Goal: Find specific page/section: Find specific page/section

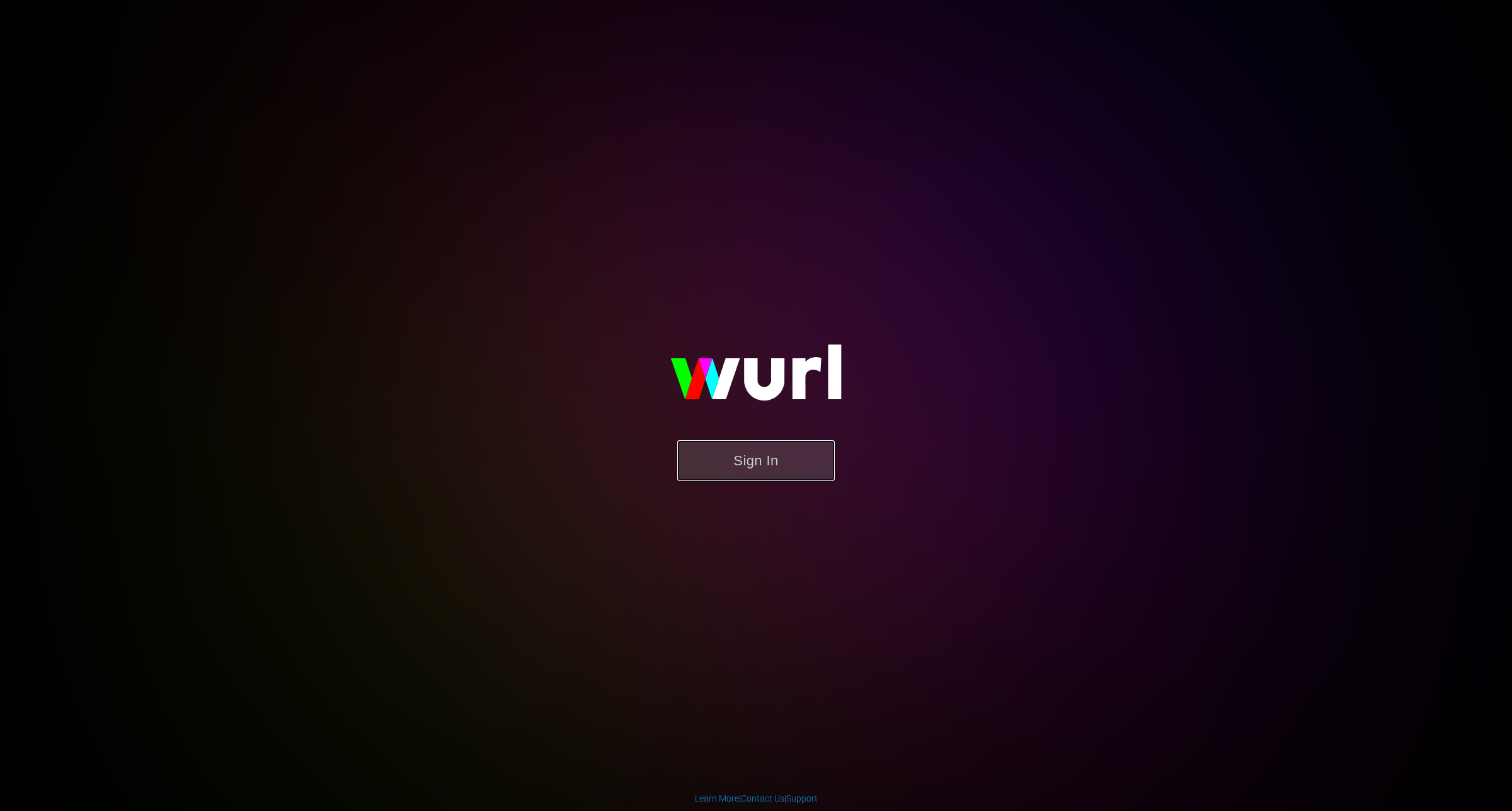
click at [796, 455] on button "Sign In" at bounding box center [756, 461] width 158 height 41
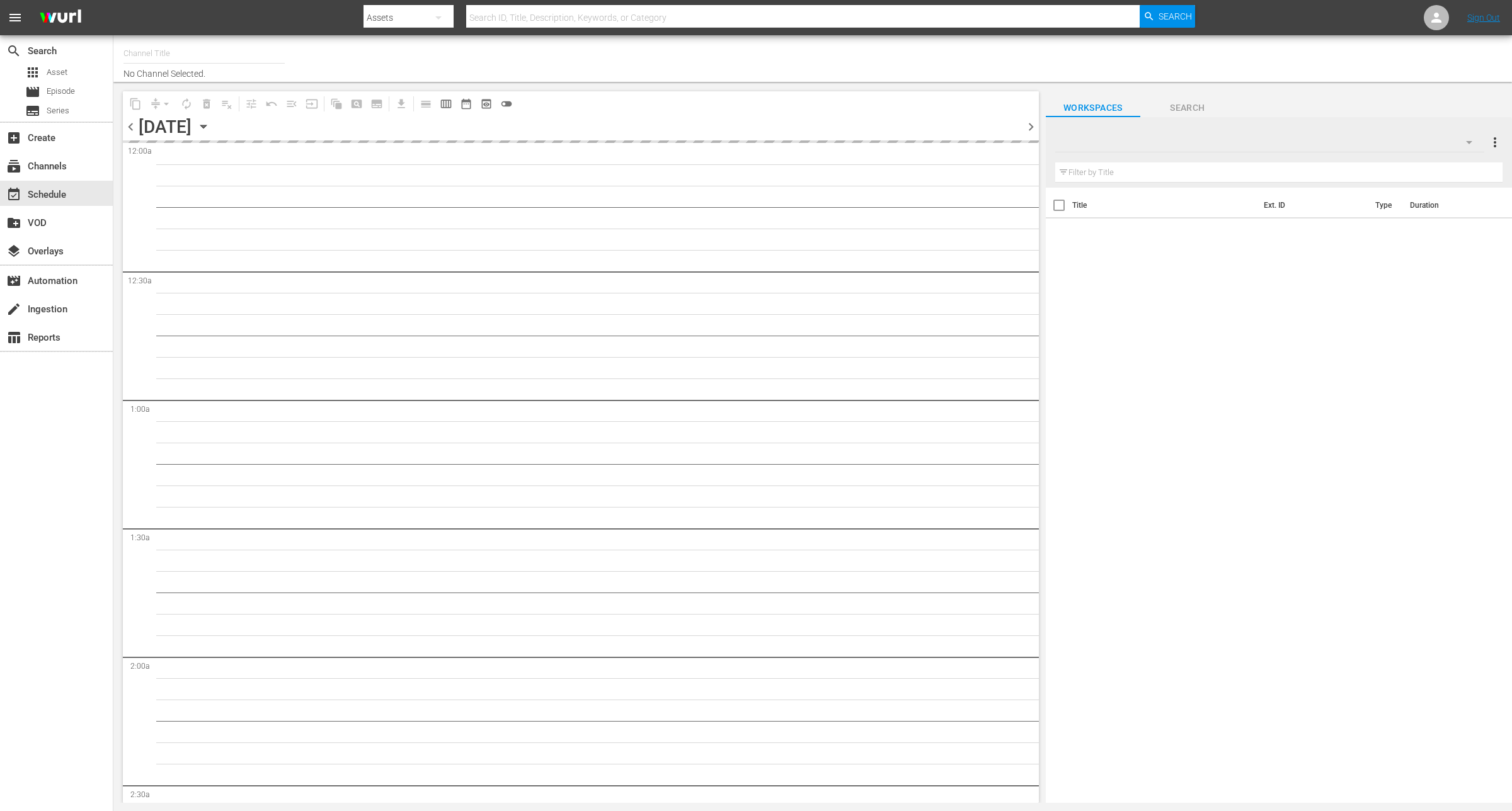
type input "ARD Plus Lindenstraße (1886)"
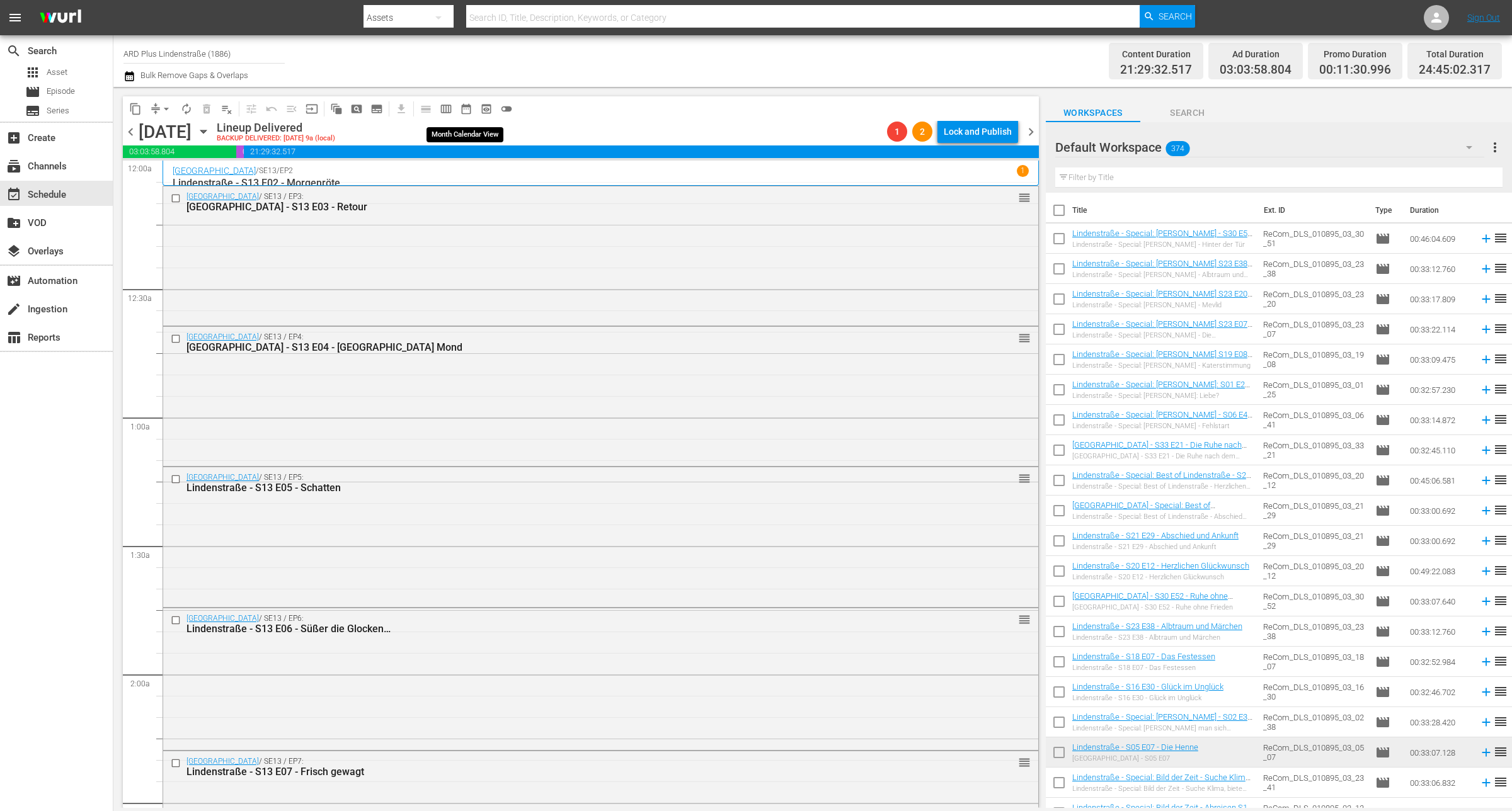
click at [468, 112] on span "date_range_outlined" at bounding box center [466, 109] width 13 height 13
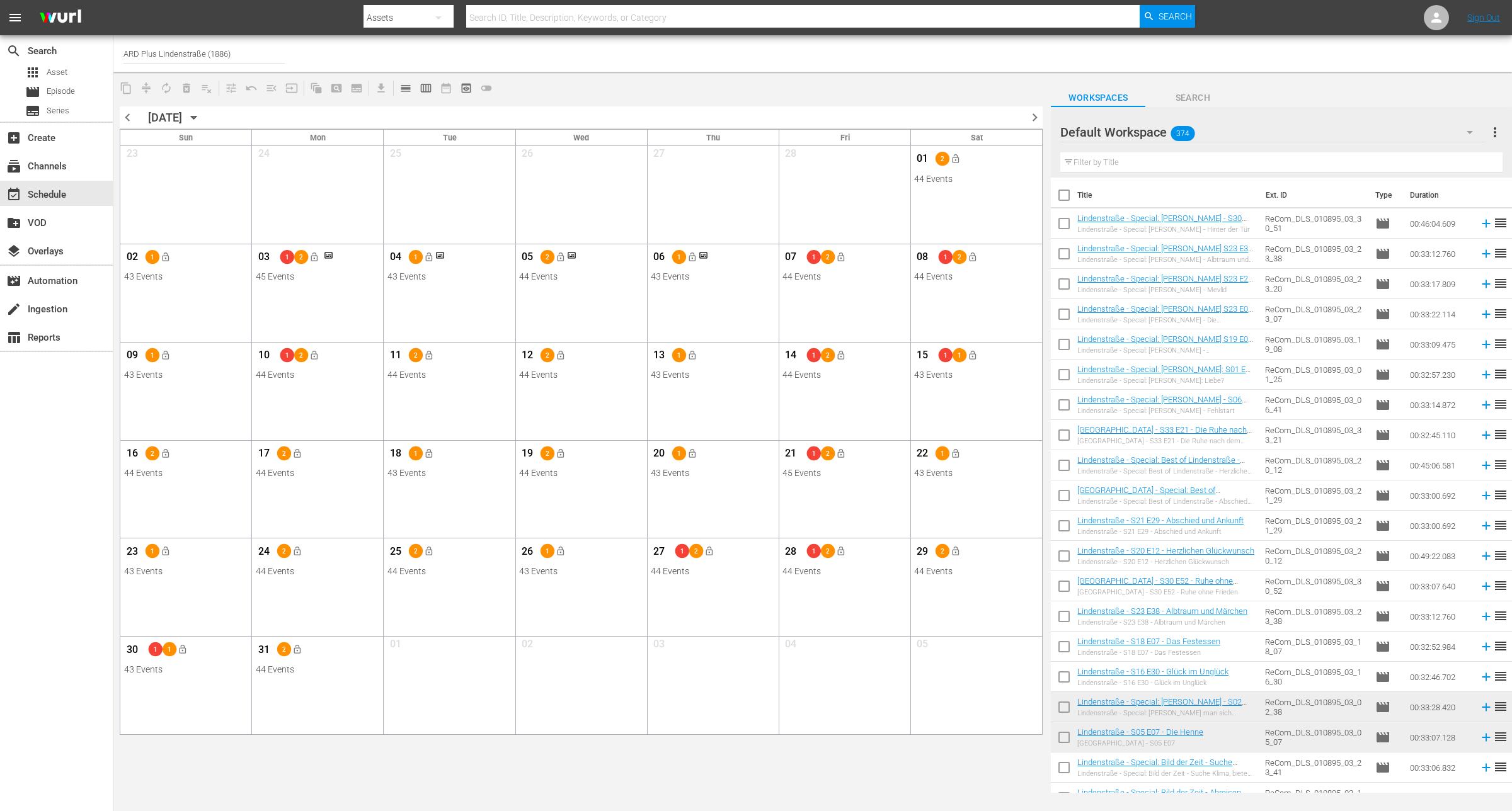
click at [1037, 117] on span "chevron_right" at bounding box center [1034, 117] width 16 height 16
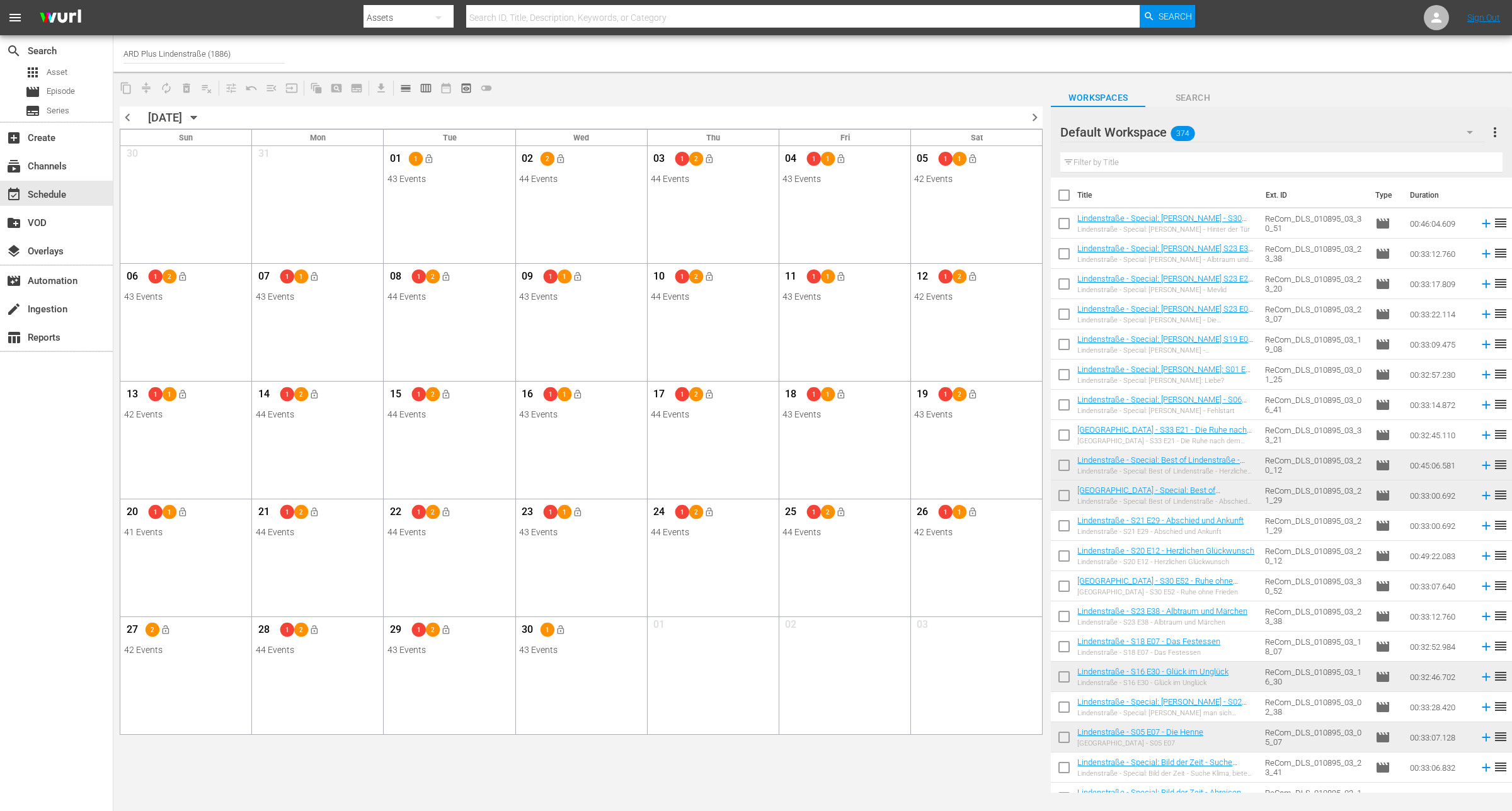
click at [1040, 118] on span "chevron_right" at bounding box center [1034, 117] width 16 height 16
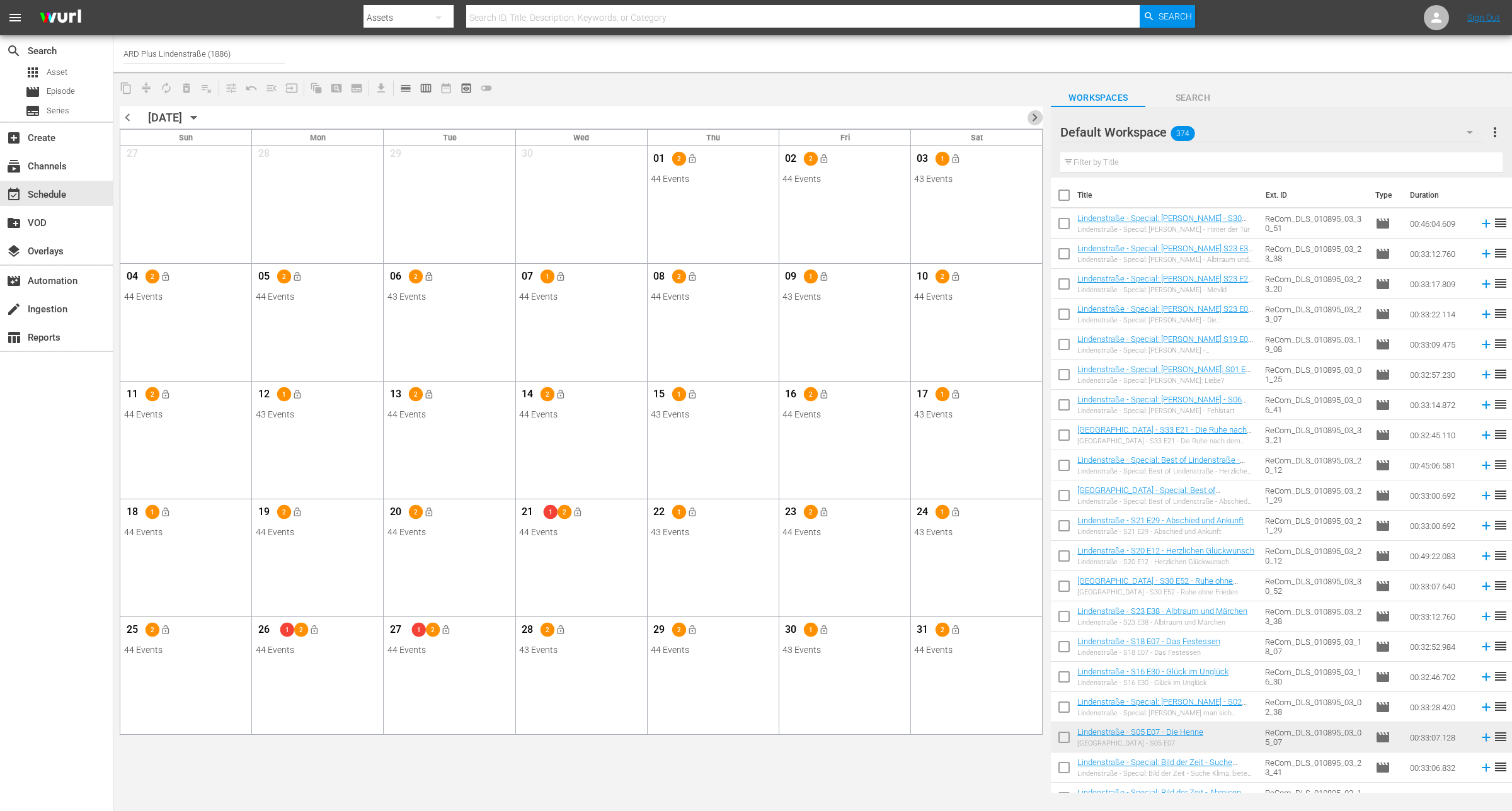
click at [1038, 121] on span "chevron_right" at bounding box center [1034, 117] width 16 height 16
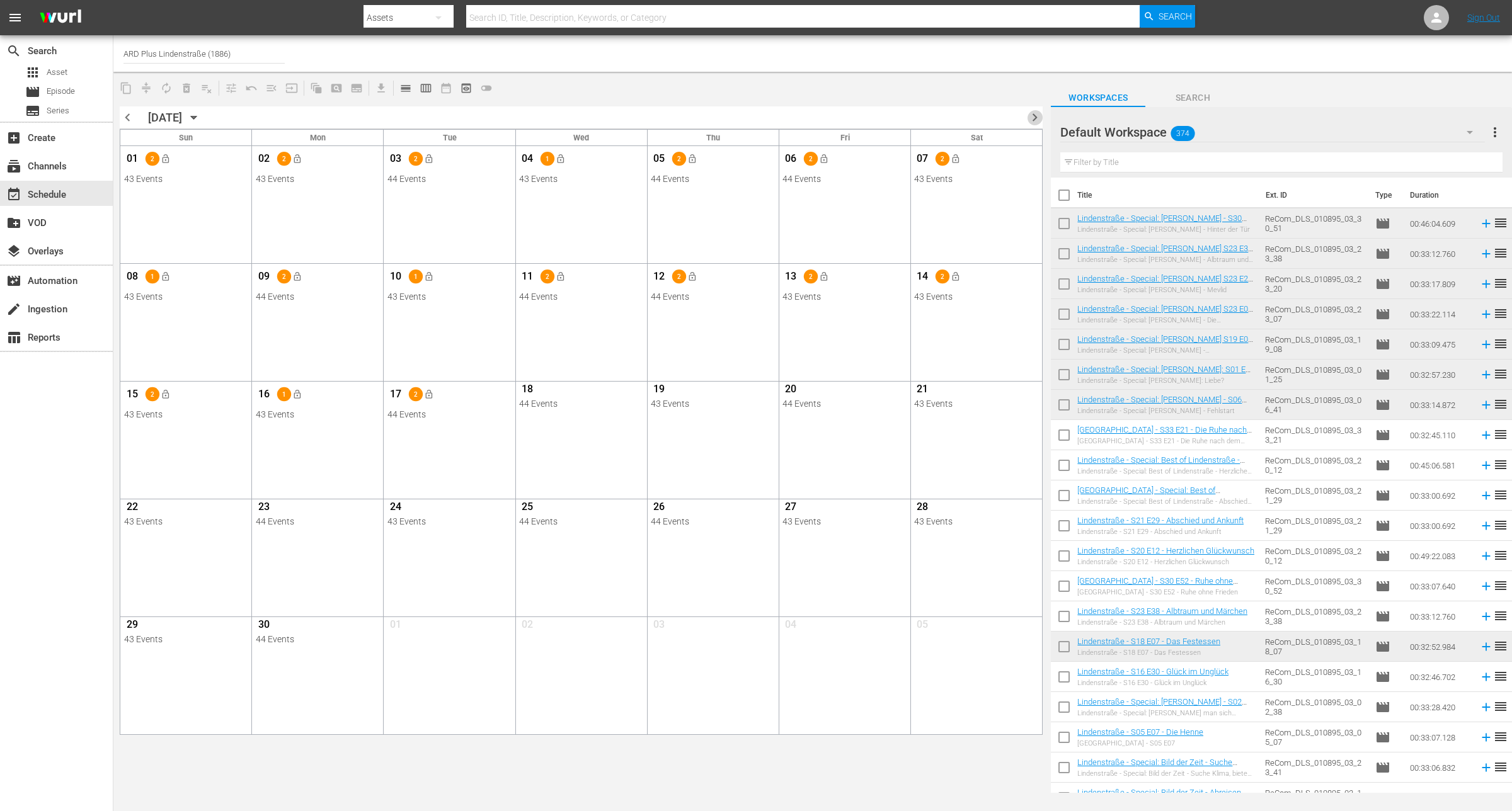
click at [1034, 116] on span "chevron_right" at bounding box center [1034, 117] width 16 height 16
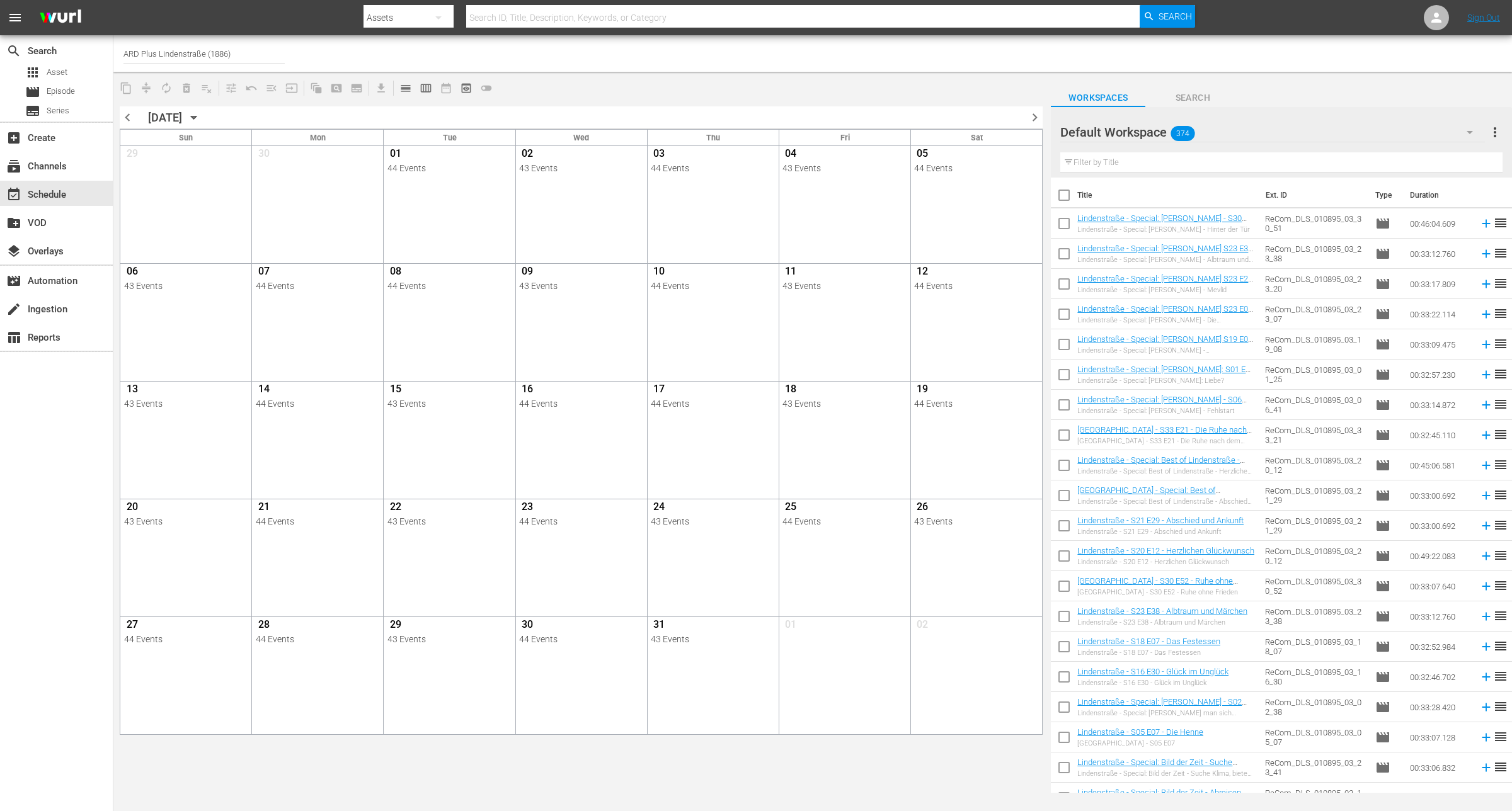
click at [1030, 117] on span "chevron_right" at bounding box center [1034, 117] width 16 height 16
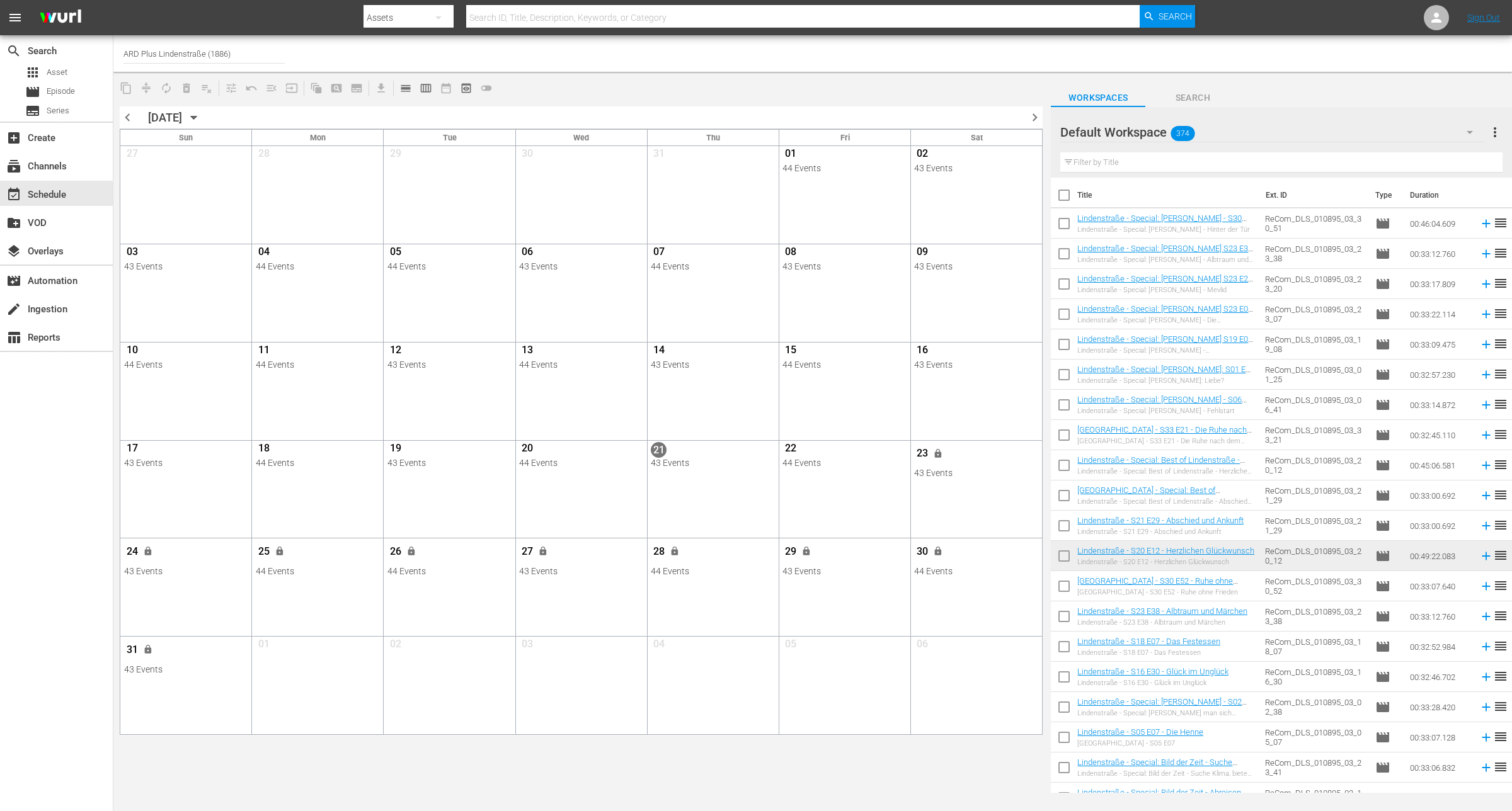
click at [1034, 112] on span "chevron_right" at bounding box center [1034, 117] width 16 height 16
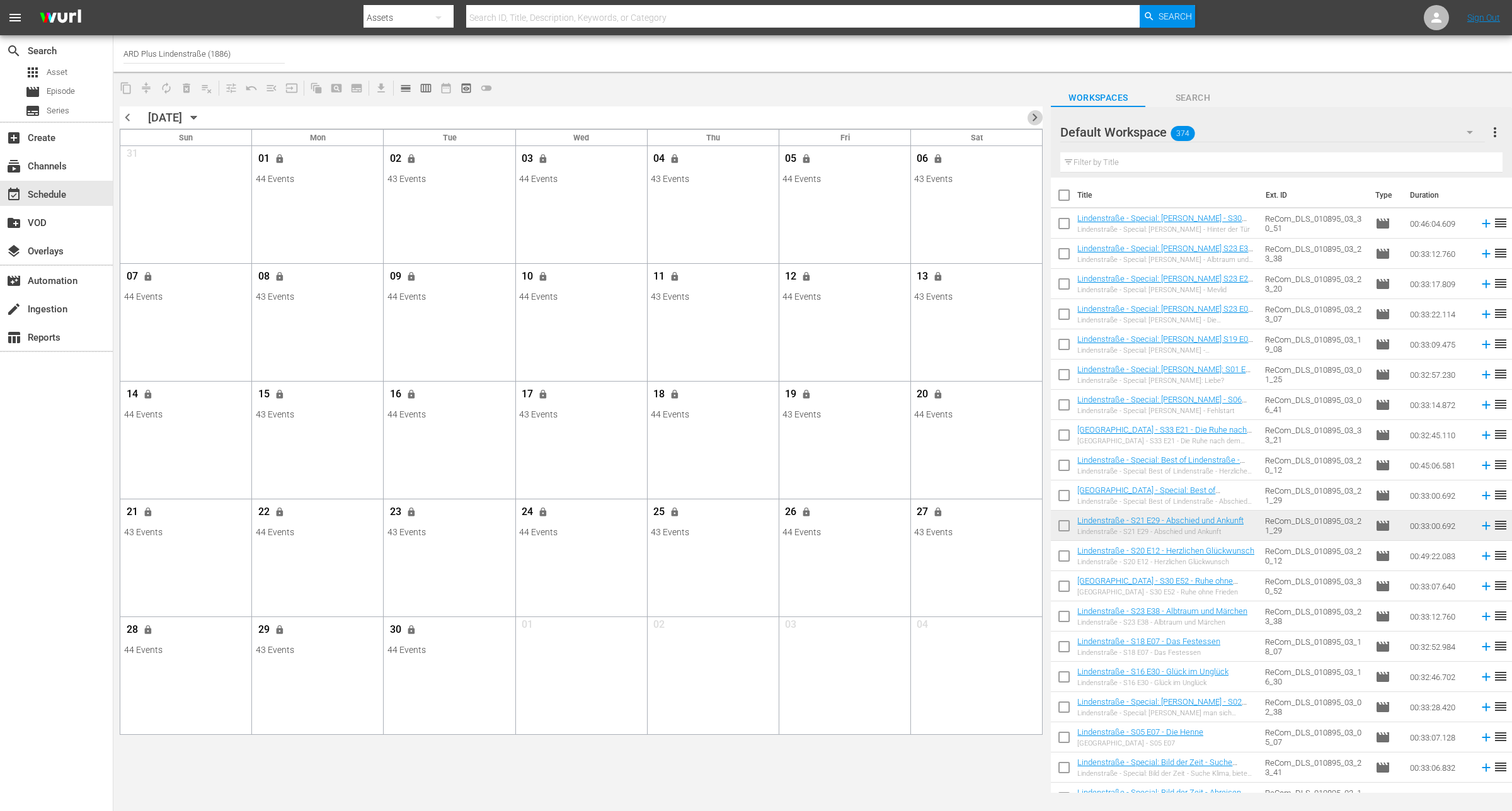
click at [1032, 124] on span "chevron_right" at bounding box center [1034, 117] width 16 height 16
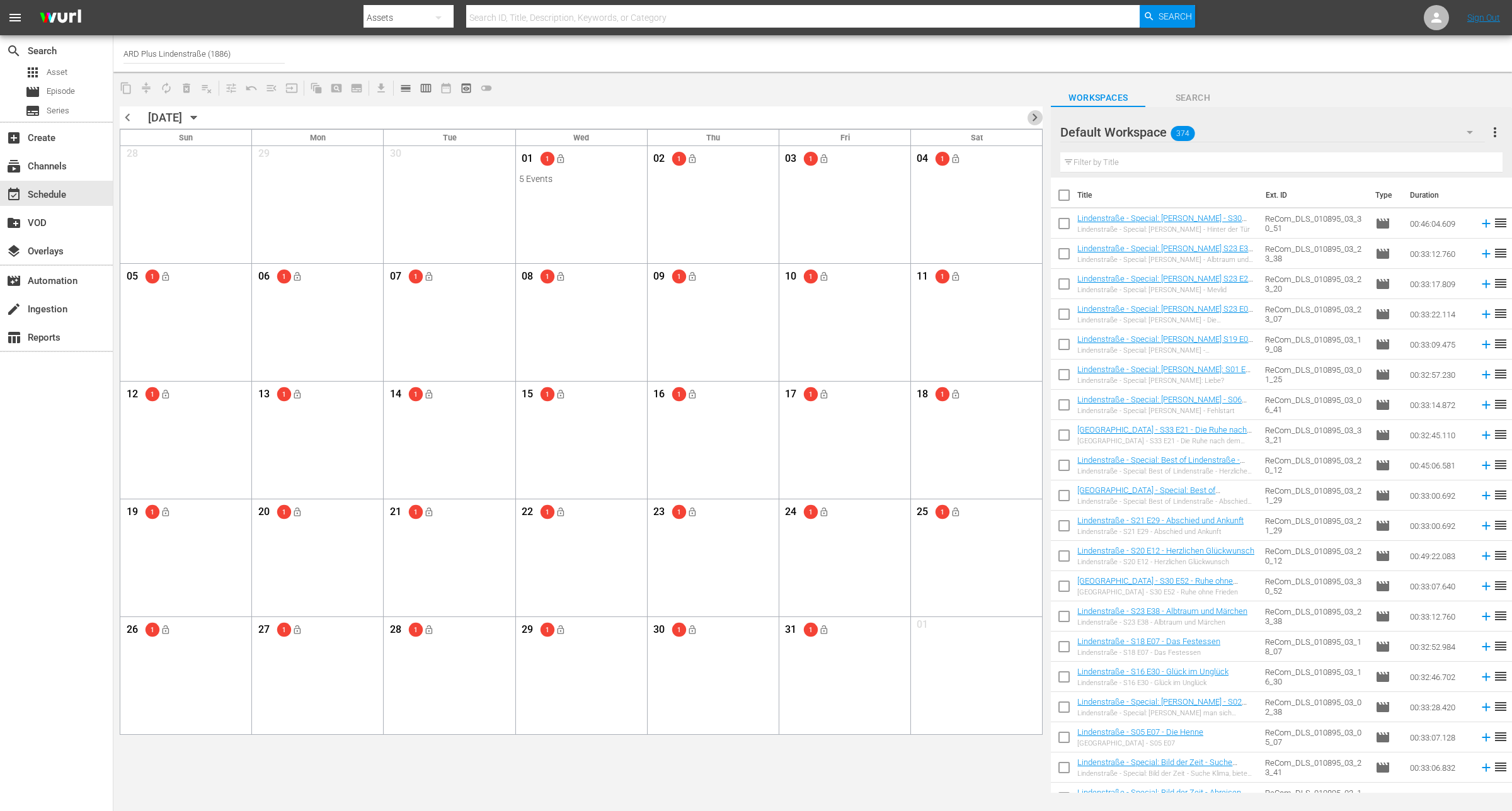
click at [1036, 118] on span "chevron_right" at bounding box center [1034, 117] width 16 height 16
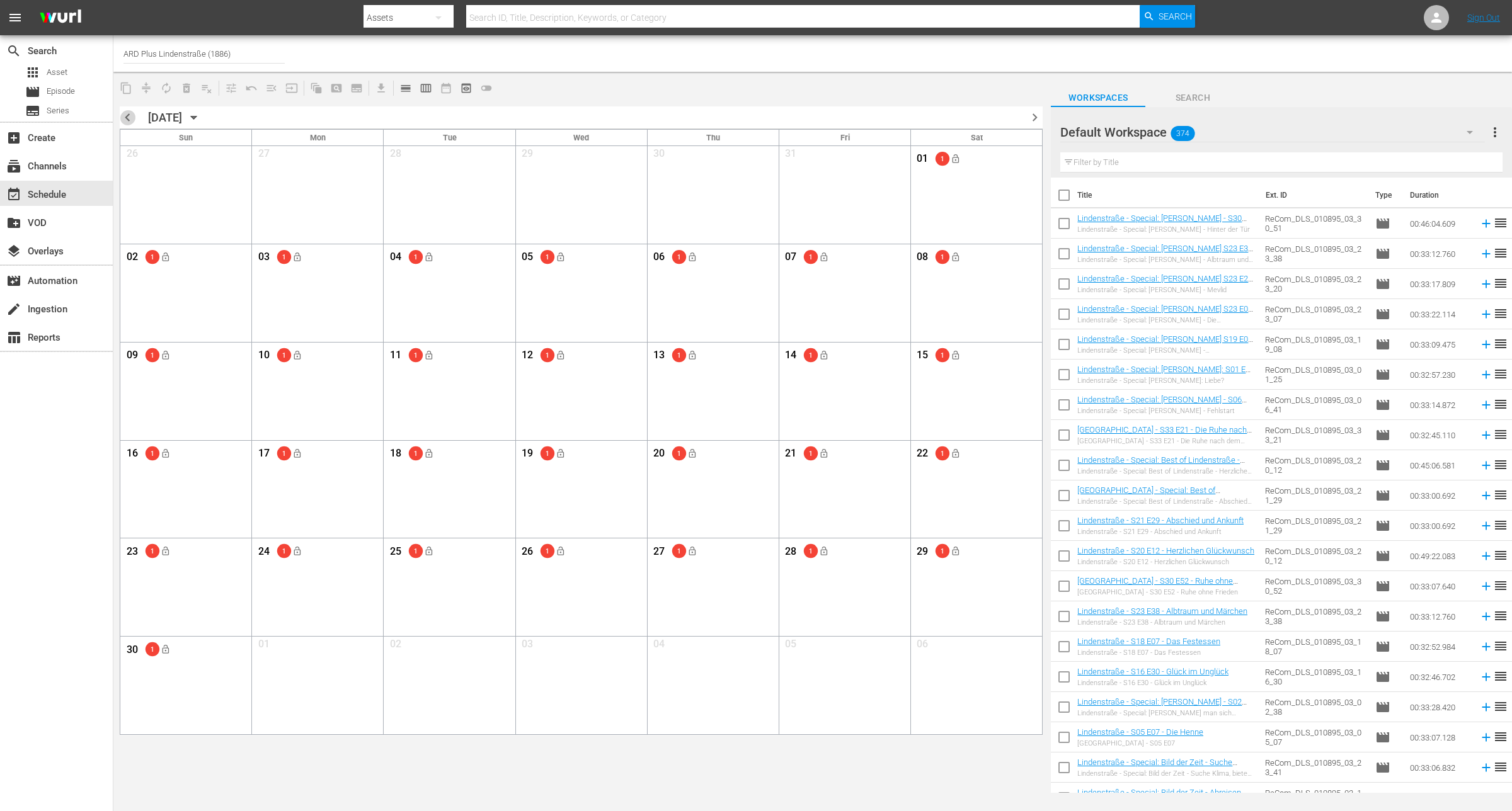
click at [124, 118] on span "chevron_left" at bounding box center [127, 117] width 16 height 16
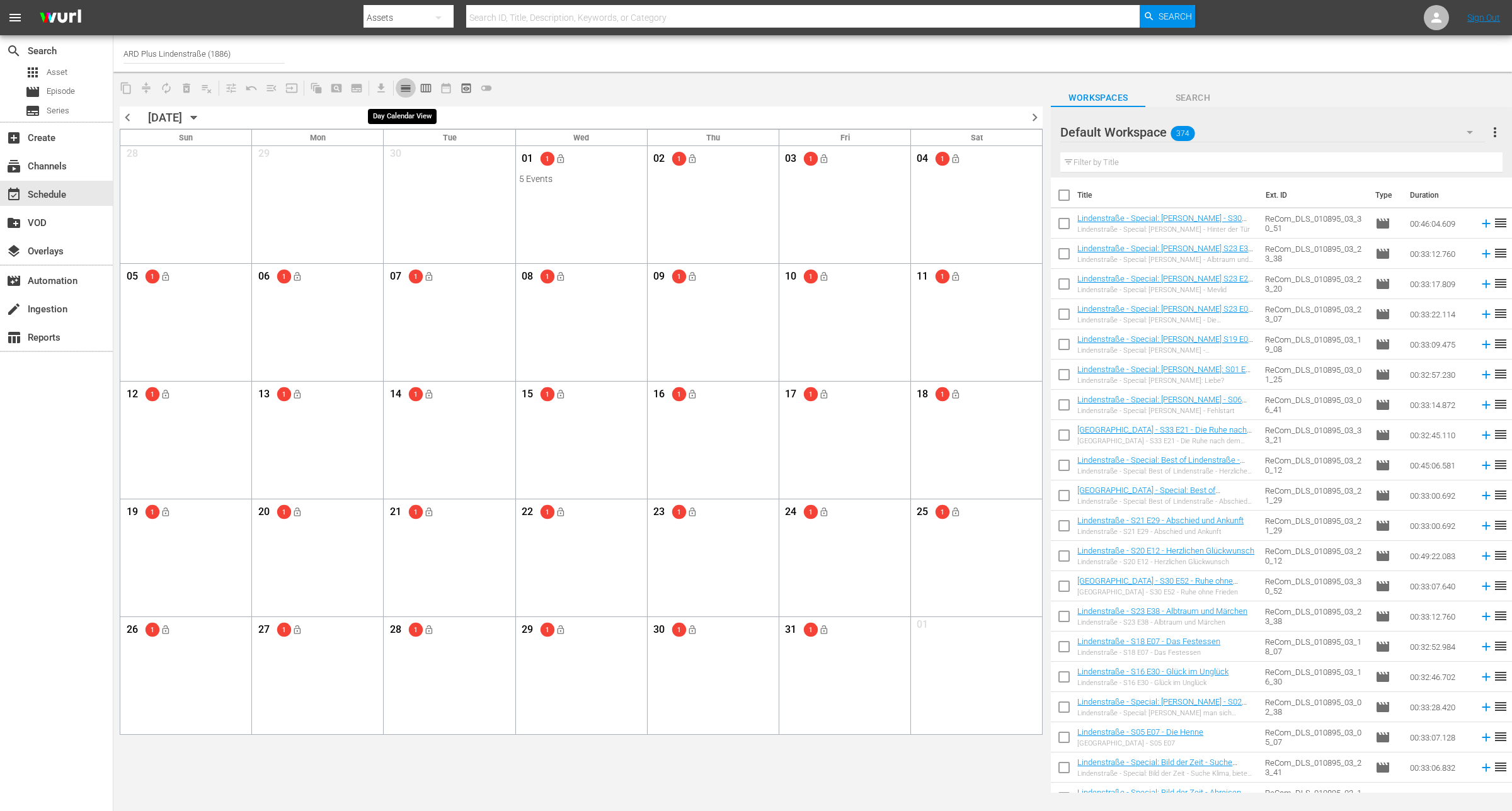
click at [407, 87] on span "calendar_view_day_outlined" at bounding box center [405, 88] width 13 height 13
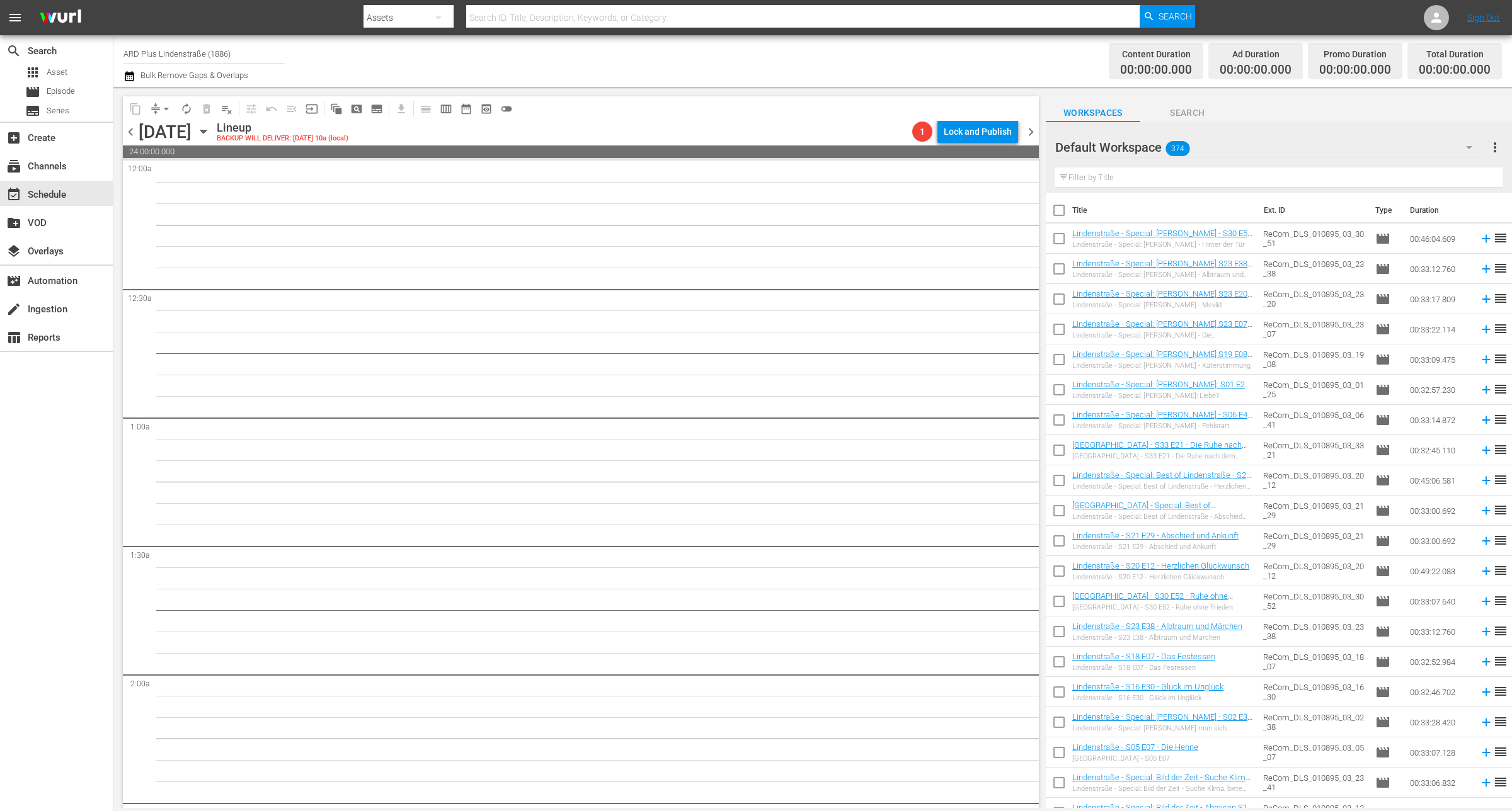
click at [124, 129] on span "chevron_left" at bounding box center [131, 131] width 16 height 16
click at [124, 129] on span "chevron_left" at bounding box center [131, 131] width 16 height 16
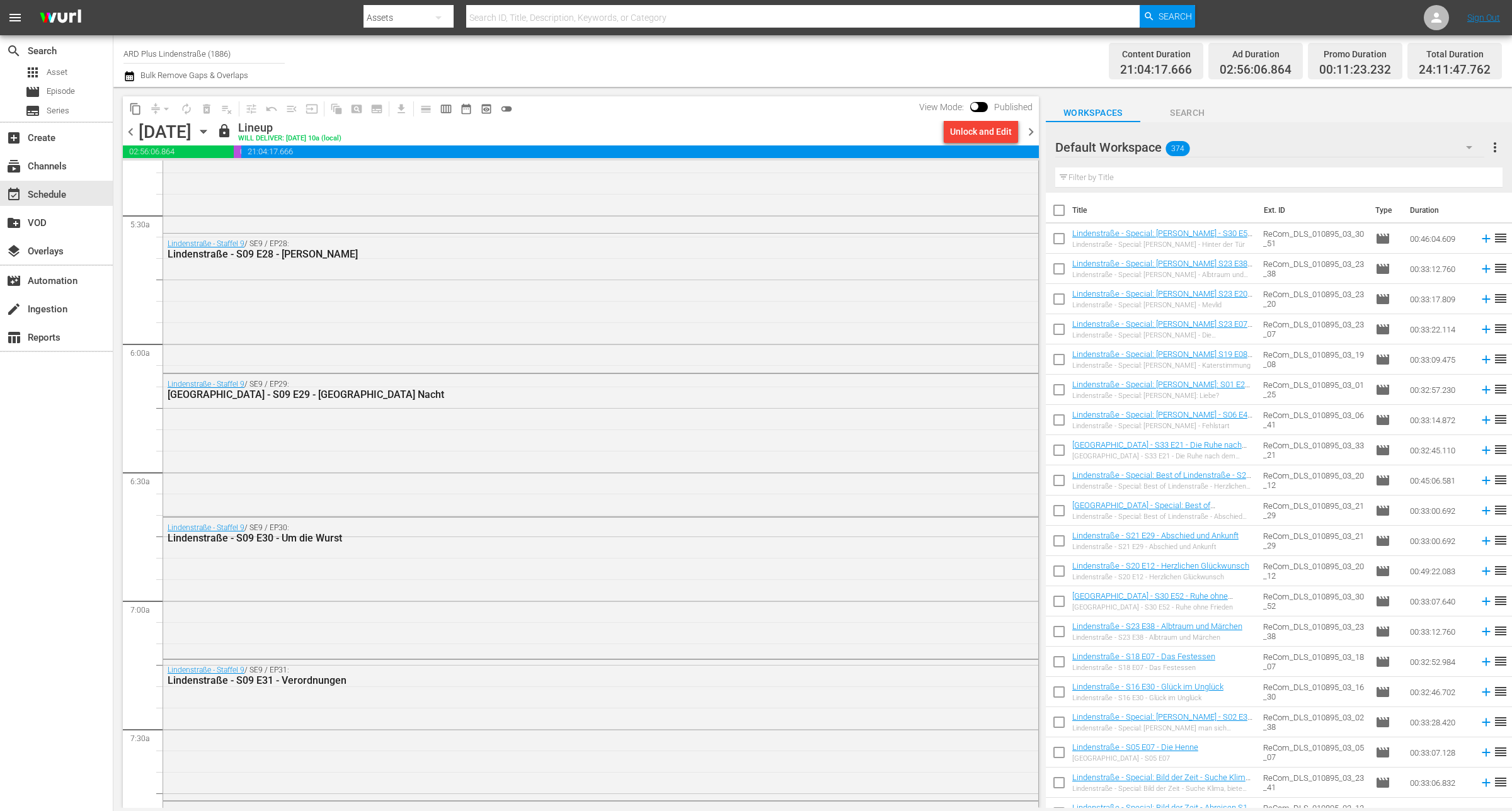
scroll to position [1417, 0]
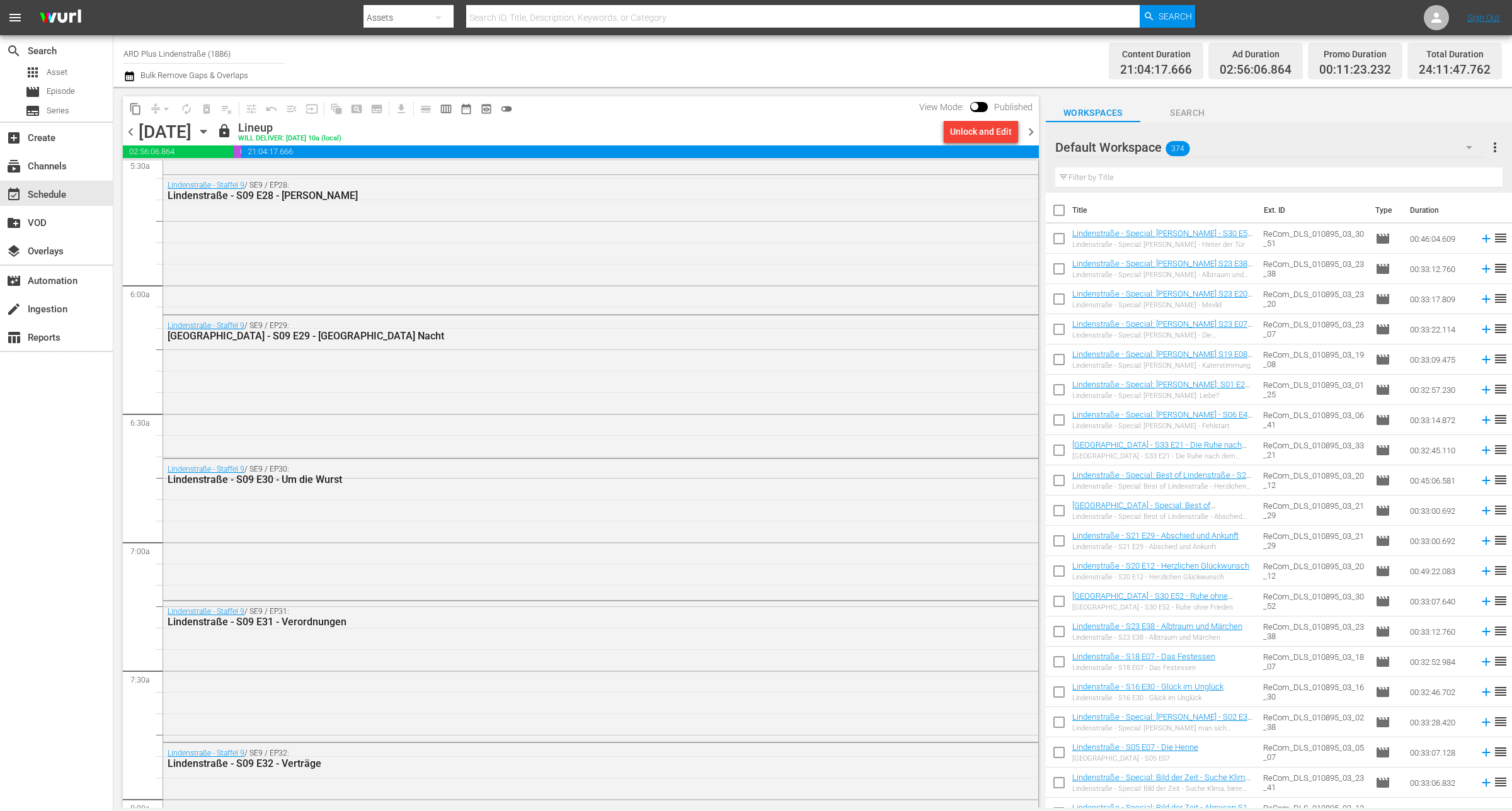
click at [1026, 134] on span "chevron_right" at bounding box center [1030, 131] width 16 height 16
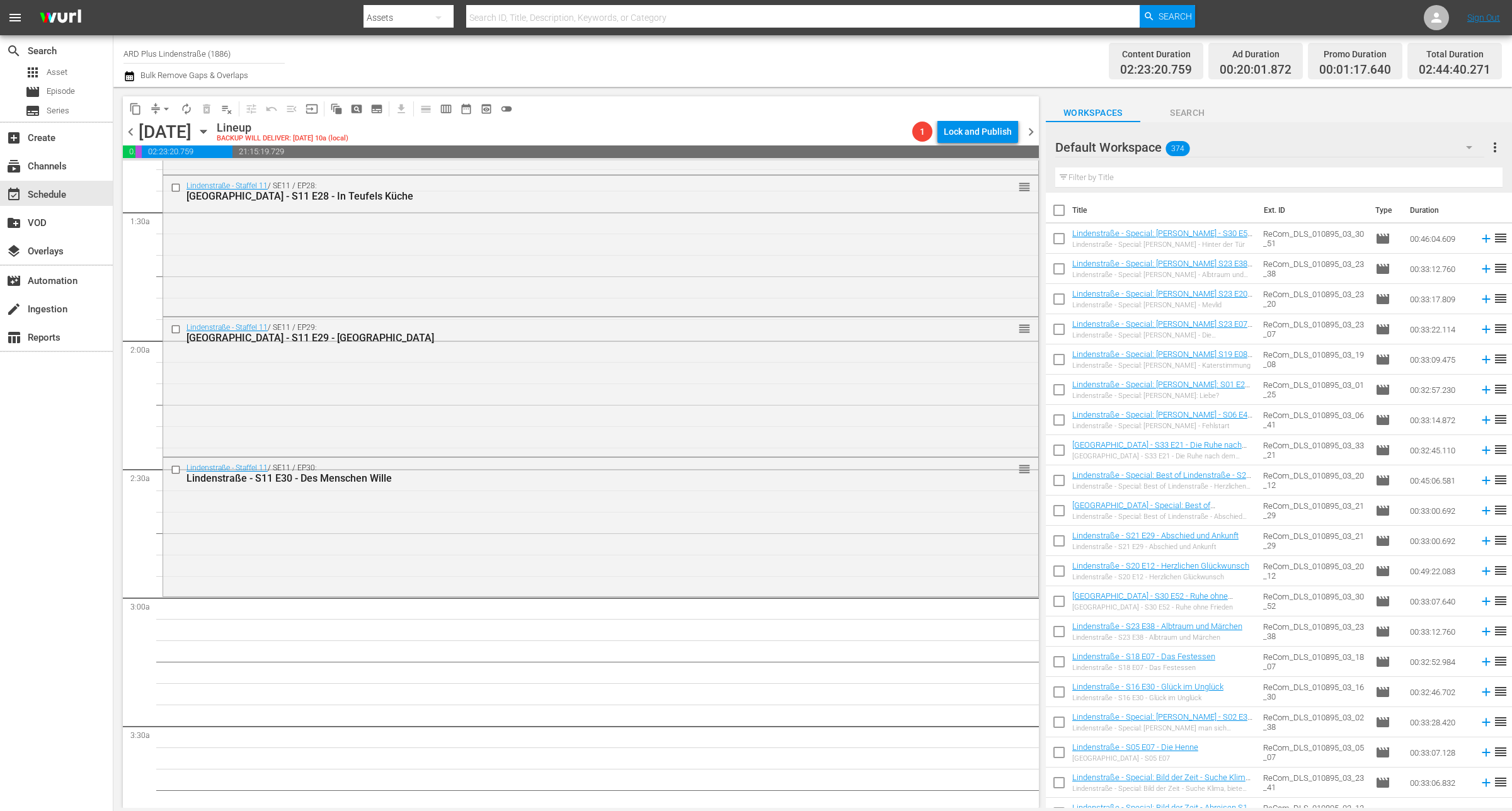
scroll to position [315, 0]
